Goal: Task Accomplishment & Management: Manage account settings

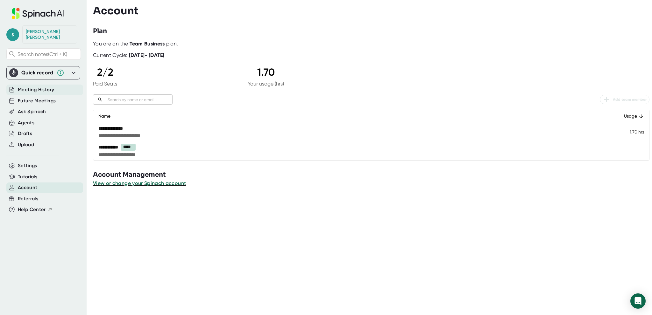
click at [36, 86] on span "Meeting History" at bounding box center [36, 89] width 36 height 7
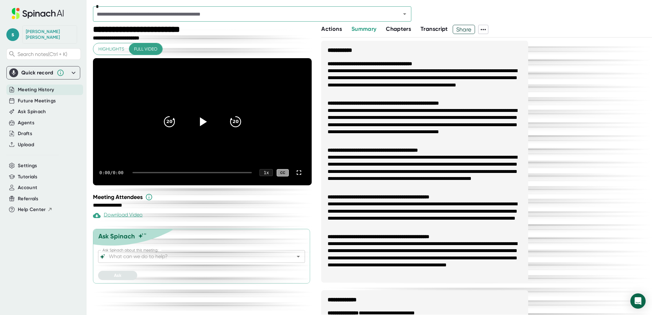
click at [35, 118] on div "Agents" at bounding box center [44, 123] width 77 height 11
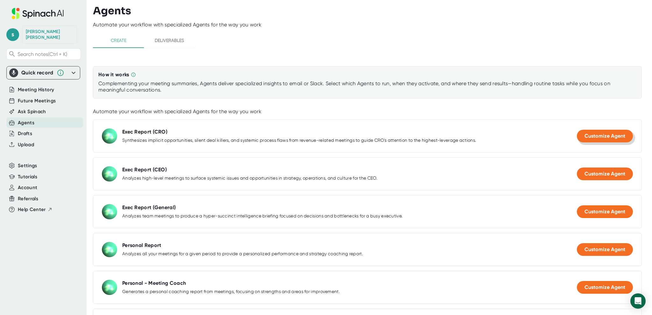
click at [584, 136] on span "Customize Agent" at bounding box center [604, 136] width 41 height 6
select select "15:00"
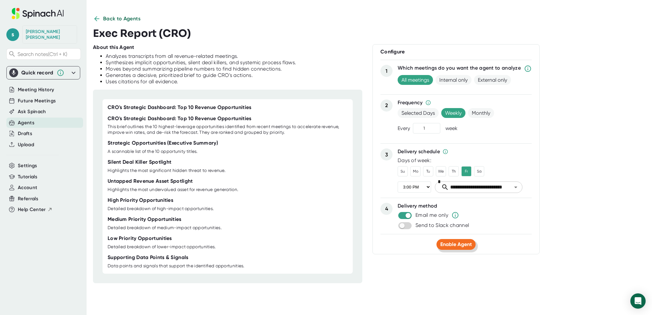
click at [464, 244] on span "Enable Agent" at bounding box center [456, 245] width 32 height 6
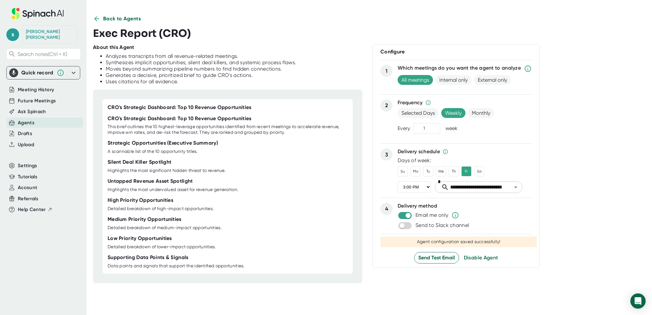
click at [122, 19] on span "Back to Agents" at bounding box center [122, 19] width 38 height 8
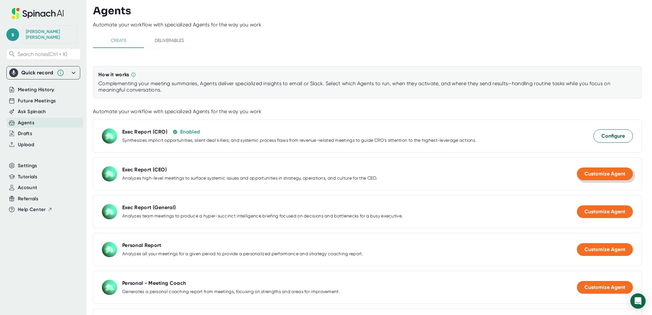
click at [608, 173] on span "Customize Agent" at bounding box center [604, 174] width 41 height 6
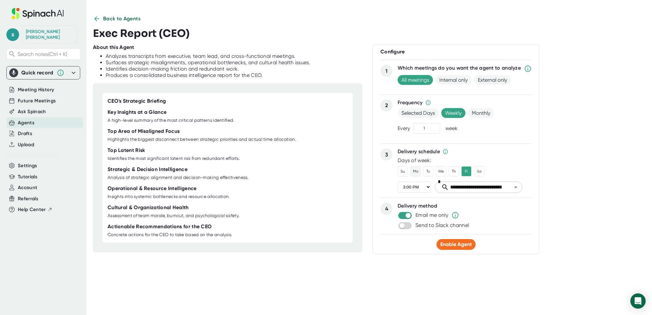
click at [414, 169] on button "Mo" at bounding box center [415, 171] width 10 height 10
click at [423, 186] on select "12:00 AM 1:00 AM 2:00 AM 3:00 AM 4:00 AM 5:00 AM 6:00 AM 7:00 AM 8:00 AM 9:00 A…" at bounding box center [413, 187] width 33 height 11
select select "10:00"
click at [397, 182] on select "12:00 AM 1:00 AM 2:00 AM 3:00 AM 4:00 AM 5:00 AM 6:00 AM 7:00 AM 8:00 AM 9:00 A…" at bounding box center [413, 187] width 33 height 11
click at [444, 243] on span "Enable Agent" at bounding box center [456, 245] width 32 height 6
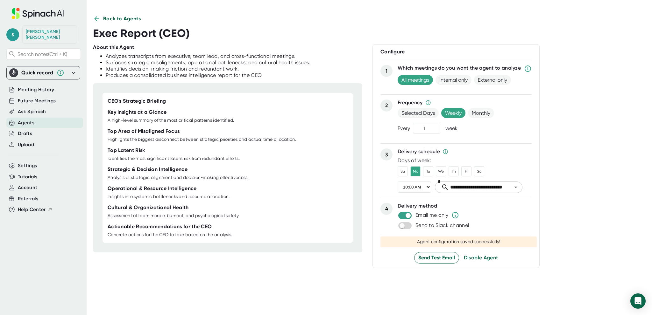
click at [131, 17] on span "Back to Agents" at bounding box center [122, 19] width 38 height 8
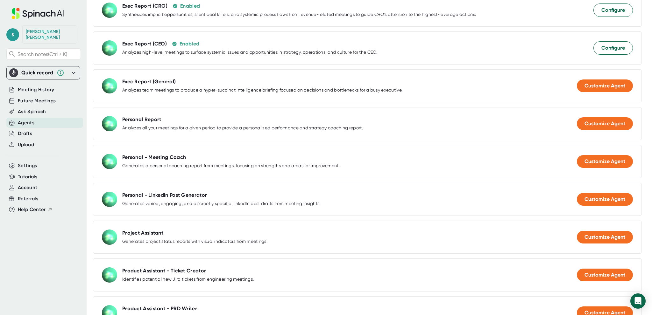
scroll to position [127, 0]
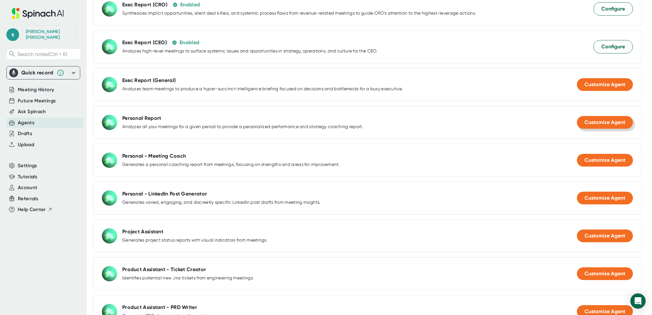
click at [597, 120] on span "Customize Agent" at bounding box center [604, 122] width 41 height 6
select select "10:00"
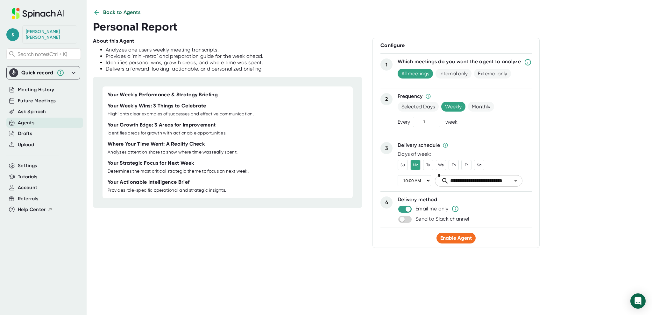
scroll to position [6, 0]
click at [453, 241] on button "Enable Agent" at bounding box center [455, 238] width 39 height 11
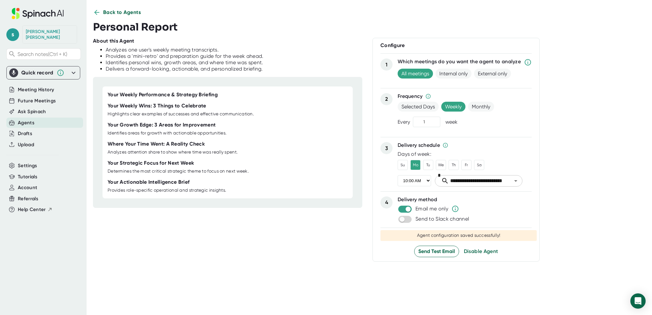
click at [108, 15] on span "Back to Agents" at bounding box center [122, 13] width 38 height 8
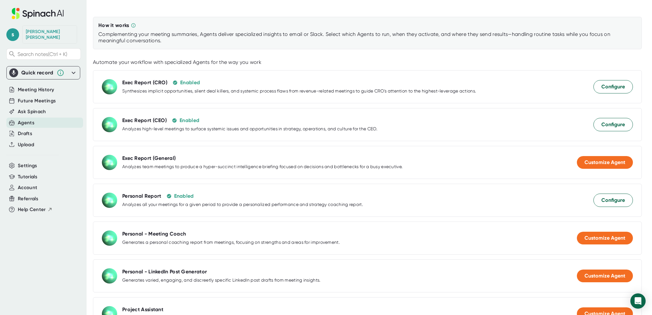
scroll to position [0, 0]
